Goal: Information Seeking & Learning: Learn about a topic

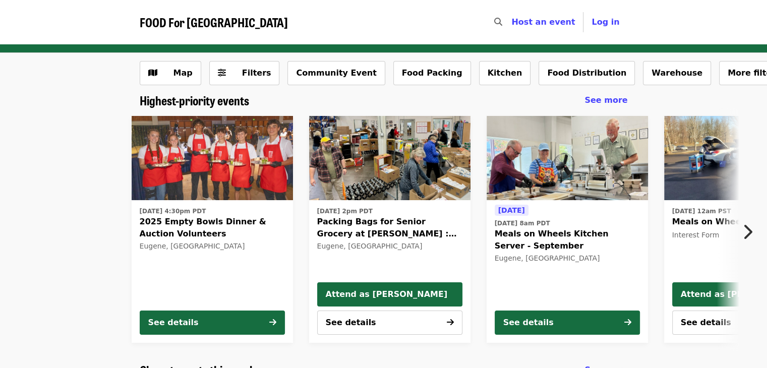
click at [745, 232] on icon "chevron-right icon" at bounding box center [748, 231] width 10 height 19
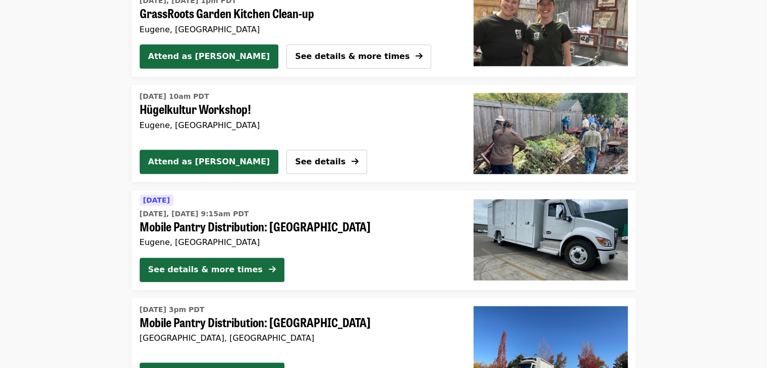
scroll to position [1180, 0]
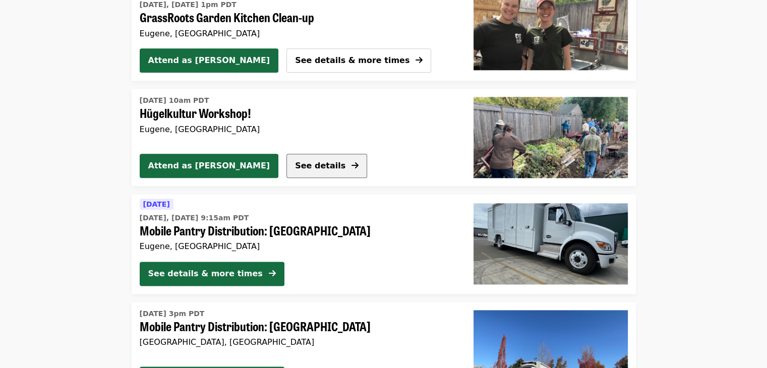
click at [295, 163] on span "See details" at bounding box center [320, 166] width 50 height 10
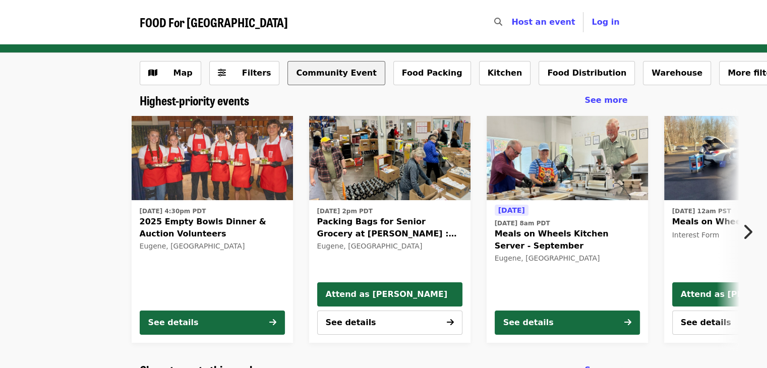
click at [338, 77] on button "Community Event" at bounding box center [336, 73] width 97 height 24
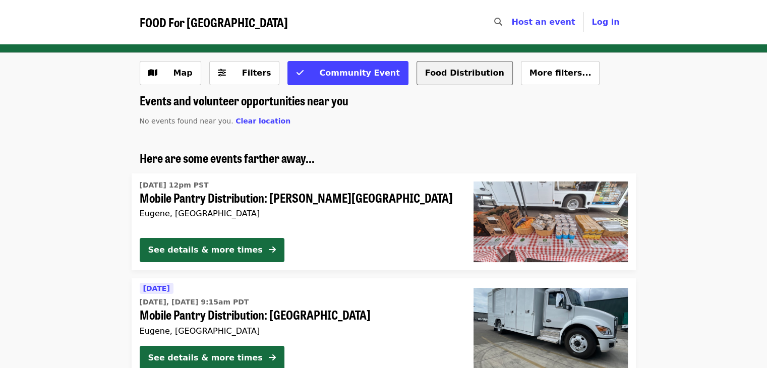
click at [427, 76] on button "Food Distribution" at bounding box center [465, 73] width 96 height 24
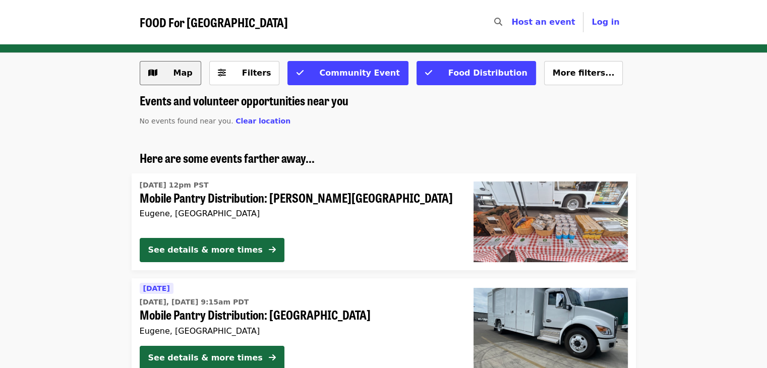
click at [165, 73] on span "Map" at bounding box center [177, 73] width 29 height 12
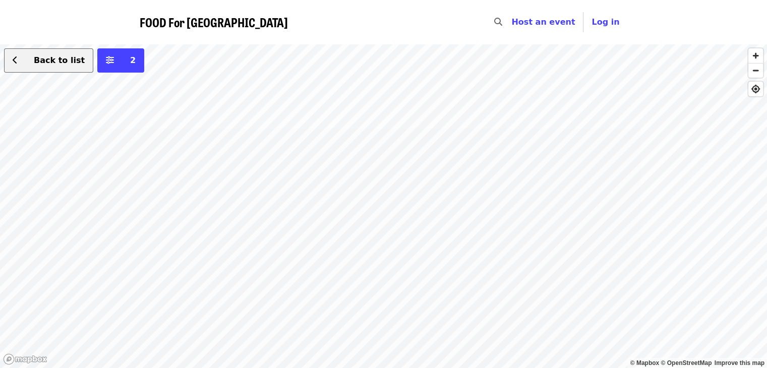
click at [34, 60] on span "Back to list" at bounding box center [59, 60] width 51 height 10
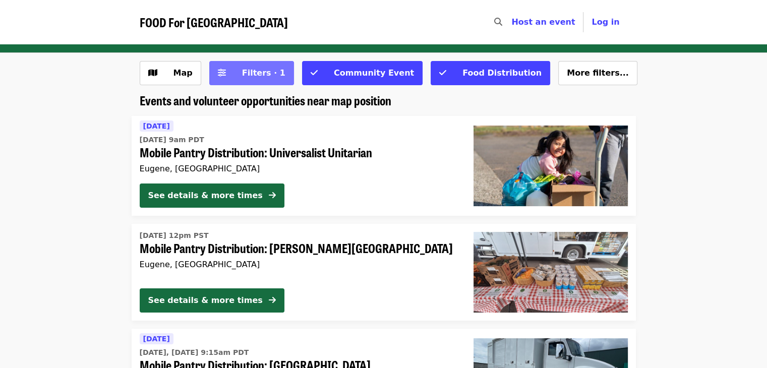
click at [246, 75] on span "Filters · 1" at bounding box center [263, 73] width 43 height 10
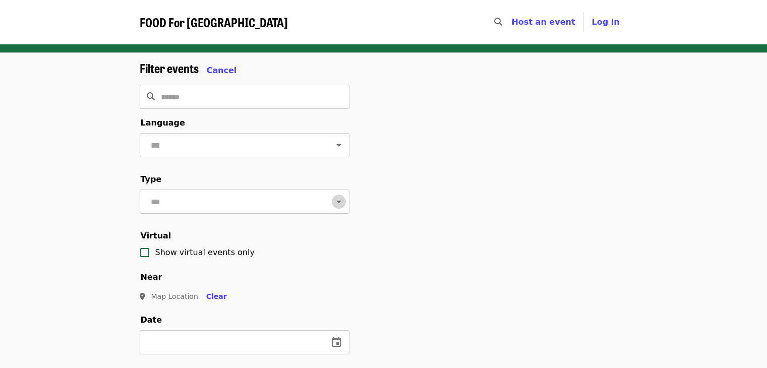
click at [335, 208] on icon "Open" at bounding box center [339, 202] width 12 height 12
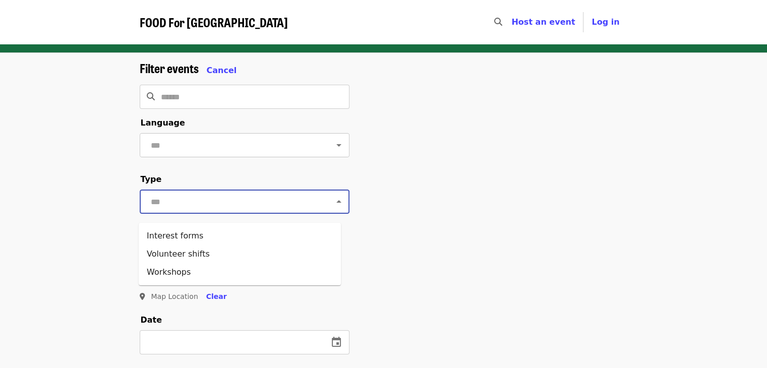
click at [333, 146] on icon "Open" at bounding box center [339, 145] width 12 height 12
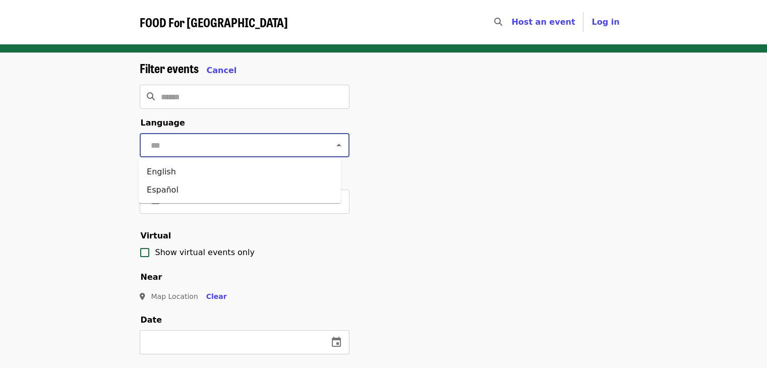
click at [394, 159] on div "Filter events Cancel ​ Language ​ Type ​ Virtual Show virtual events only Near …" at bounding box center [384, 346] width 504 height 570
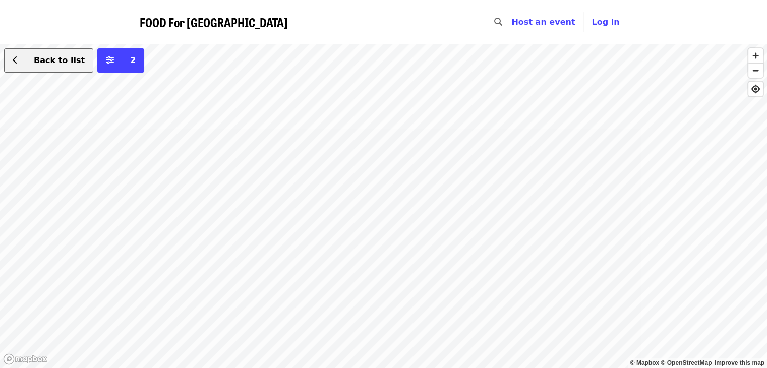
click at [14, 64] on icon "chevron-left icon" at bounding box center [15, 60] width 5 height 10
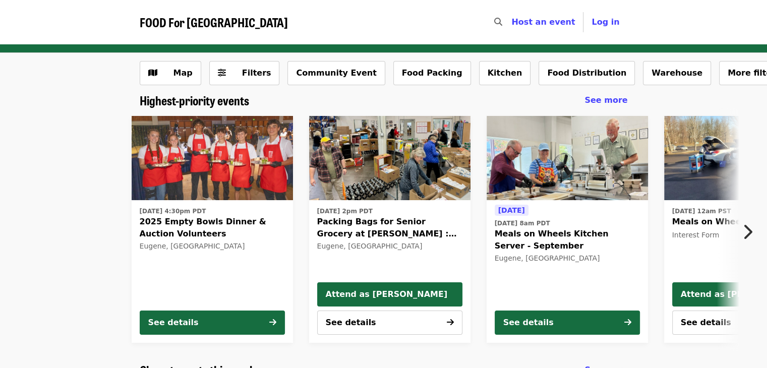
click at [561, 24] on span "Host an event" at bounding box center [544, 22] width 64 height 10
click at [643, 75] on button "Warehouse" at bounding box center [677, 73] width 68 height 24
click at [174, 25] on span "FOOD For [GEOGRAPHIC_DATA]" at bounding box center [214, 22] width 148 height 18
